Goal: Browse casually

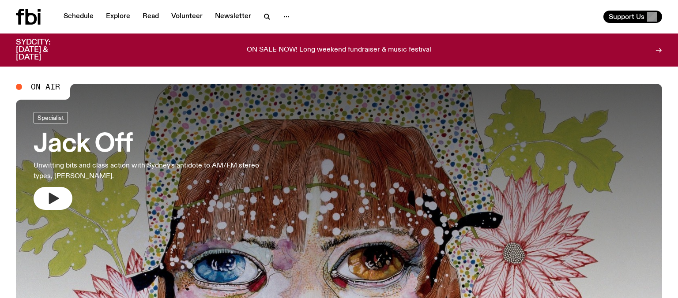
click at [48, 202] on icon "button" at bounding box center [53, 198] width 14 height 14
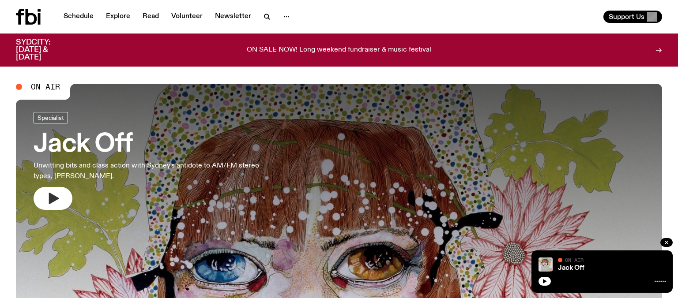
click at [52, 204] on icon "button" at bounding box center [53, 198] width 14 height 14
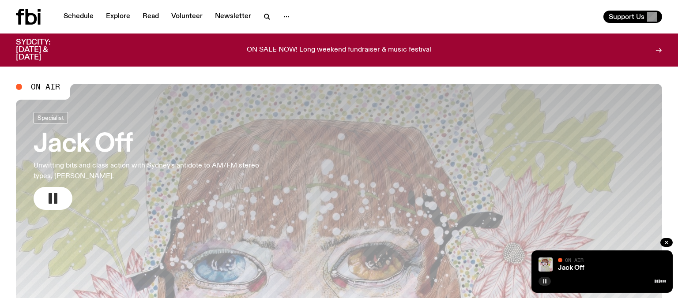
click at [544, 283] on icon "button" at bounding box center [544, 281] width 5 height 5
